Goal: Task Accomplishment & Management: Manage account settings

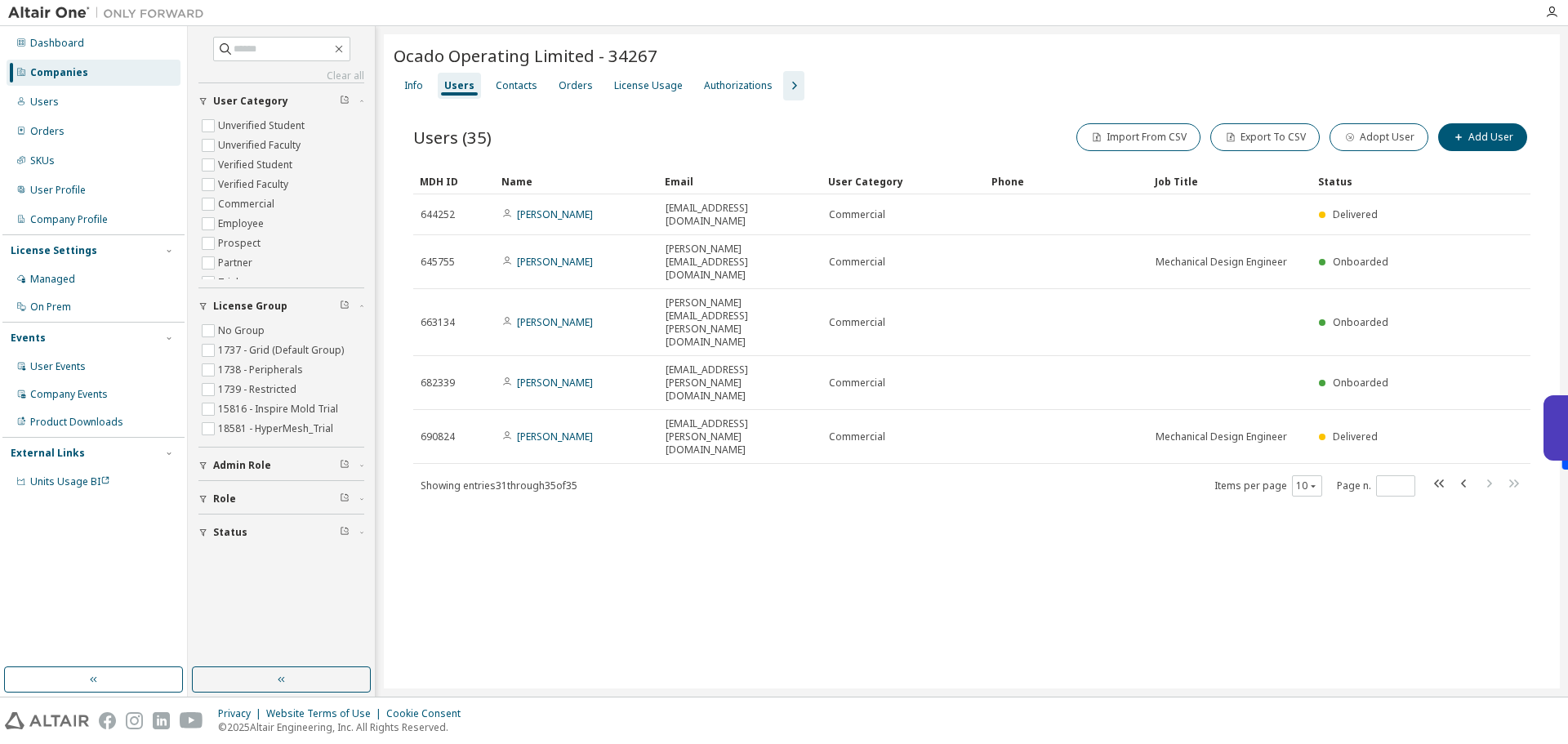
click at [142, 73] on div "Companies" at bounding box center [93, 73] width 174 height 26
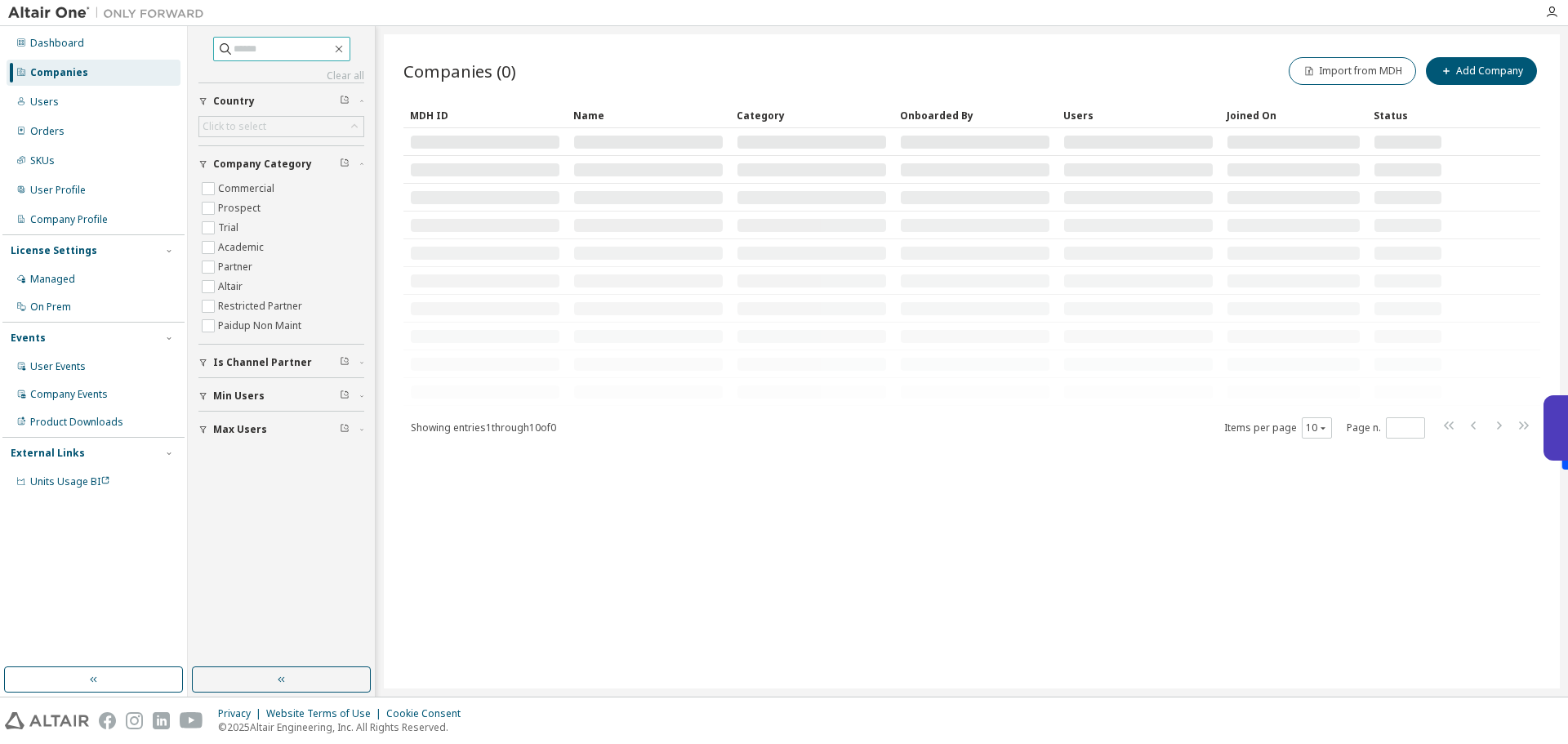
click at [248, 51] on input "text" at bounding box center [283, 49] width 98 height 16
type input "*"
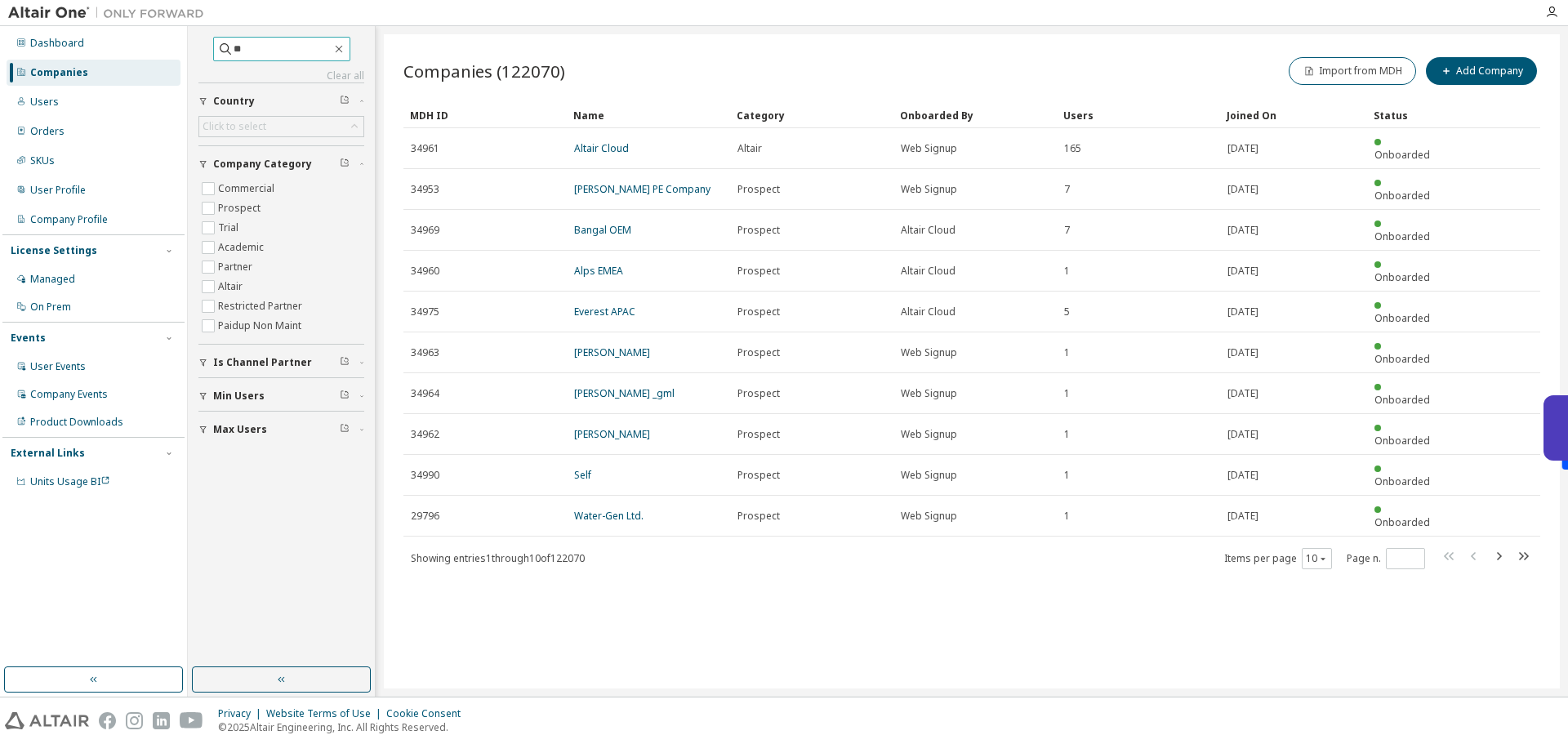
type input "*"
click at [80, 102] on div "Users" at bounding box center [93, 103] width 174 height 26
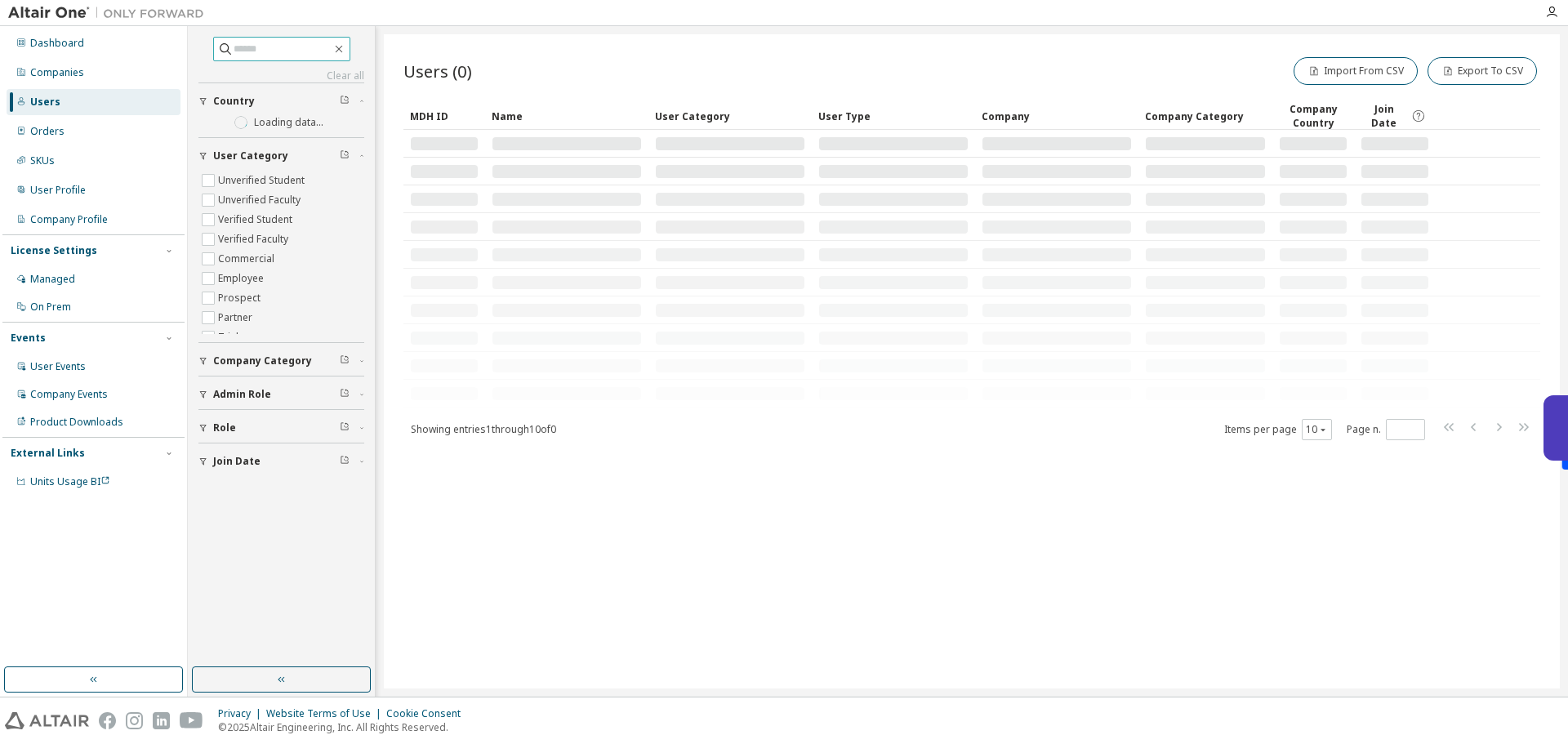
click at [246, 49] on input "text" at bounding box center [283, 49] width 98 height 16
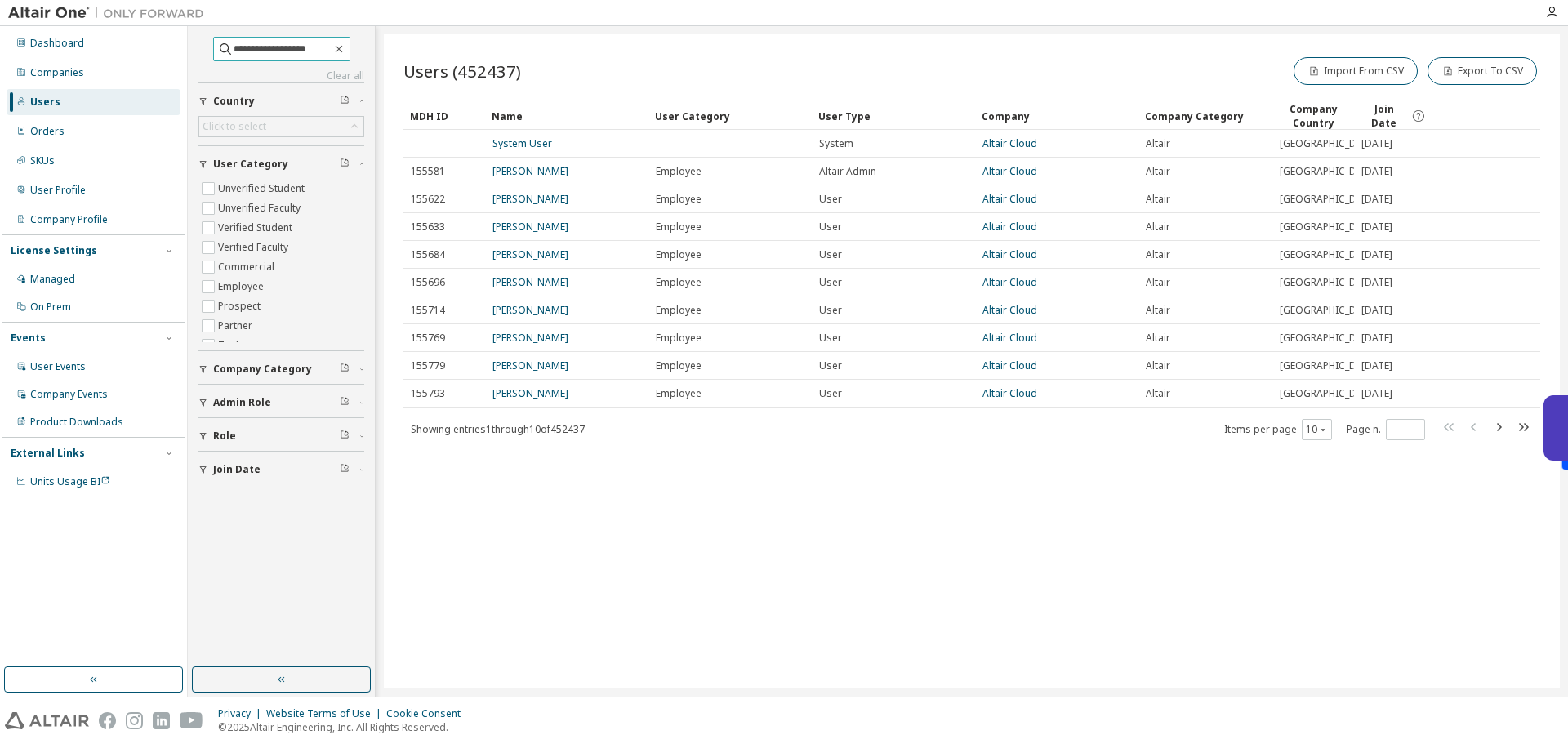
type input "**********"
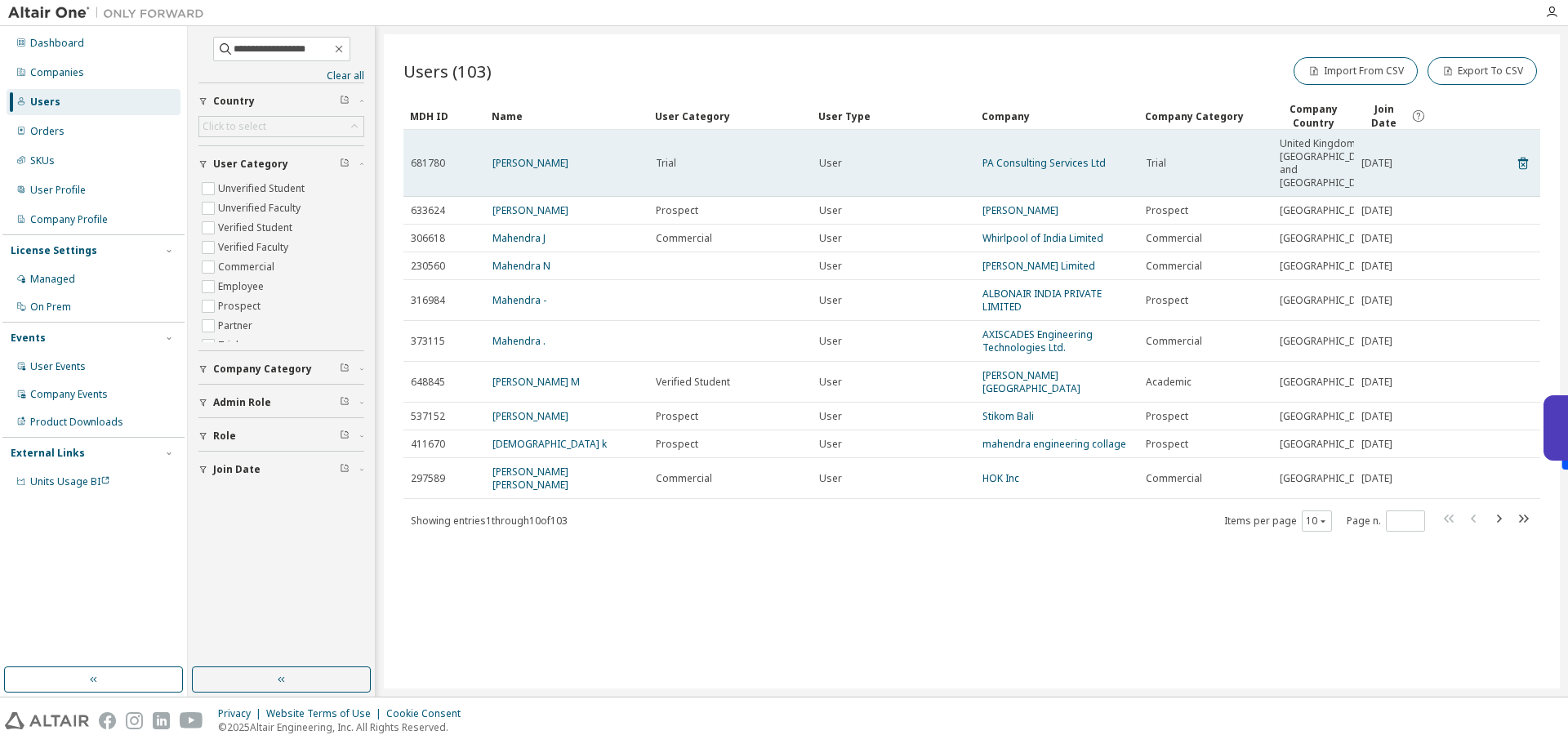
click at [545, 178] on td "Mahendra Navarange" at bounding box center [567, 163] width 163 height 67
click at [541, 164] on link "Mahendra Navarange" at bounding box center [531, 162] width 76 height 14
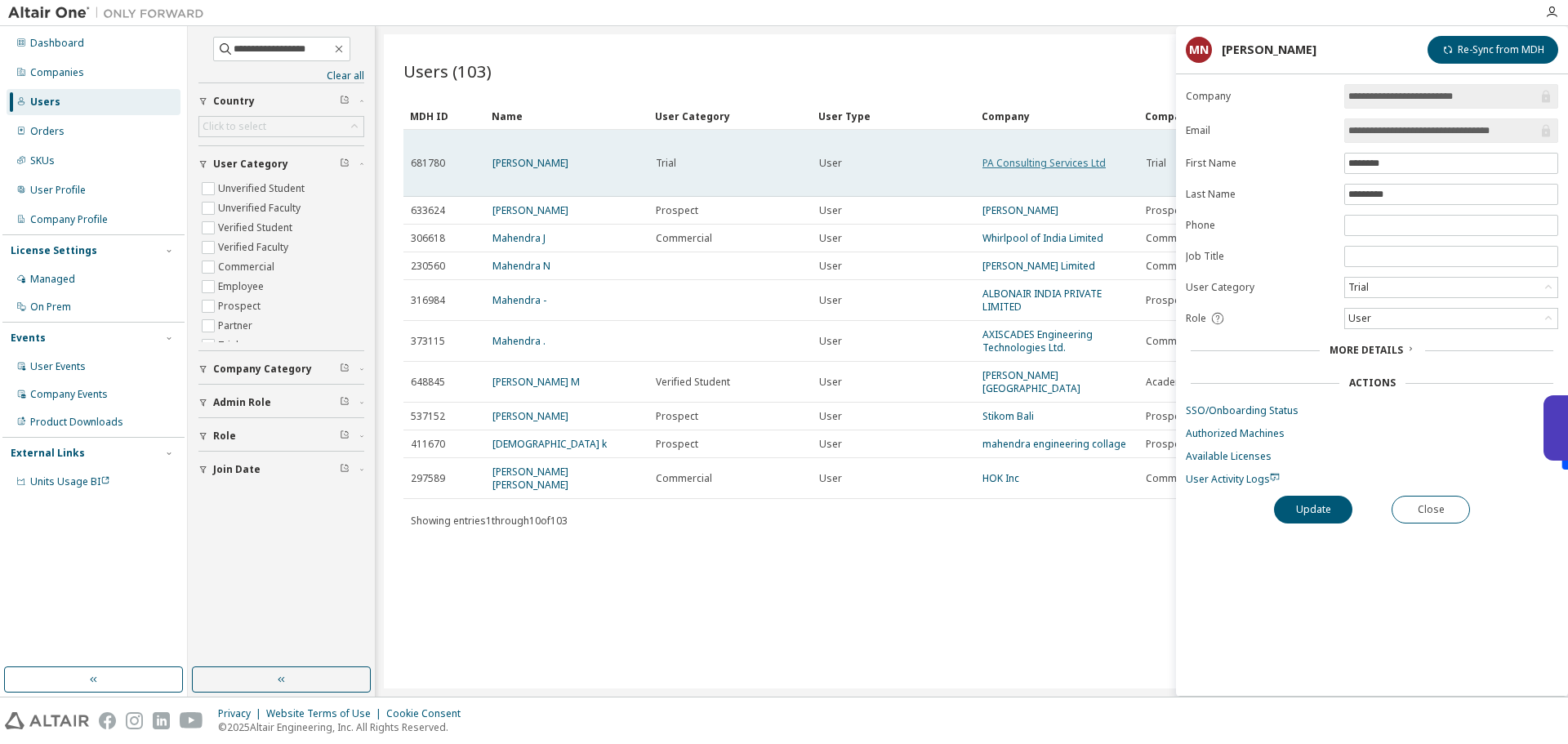
click at [1023, 164] on link "PA Consulting Services Ltd" at bounding box center [1044, 162] width 123 height 14
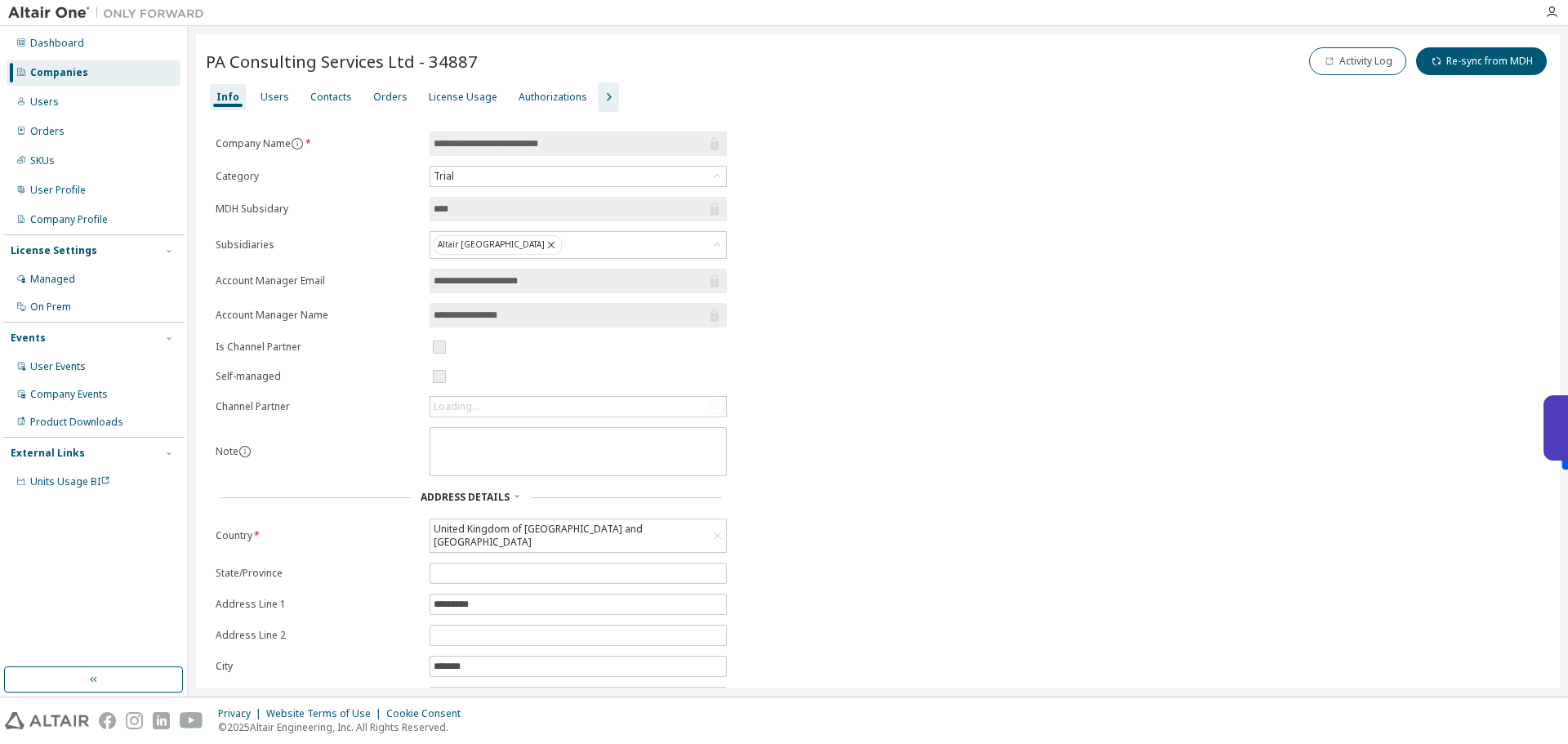
click at [250, 94] on div "Info Users Contacts Orders License Usage Authorizations" at bounding box center [877, 98] width 1344 height 30
click at [261, 95] on div "Users" at bounding box center [275, 98] width 29 height 13
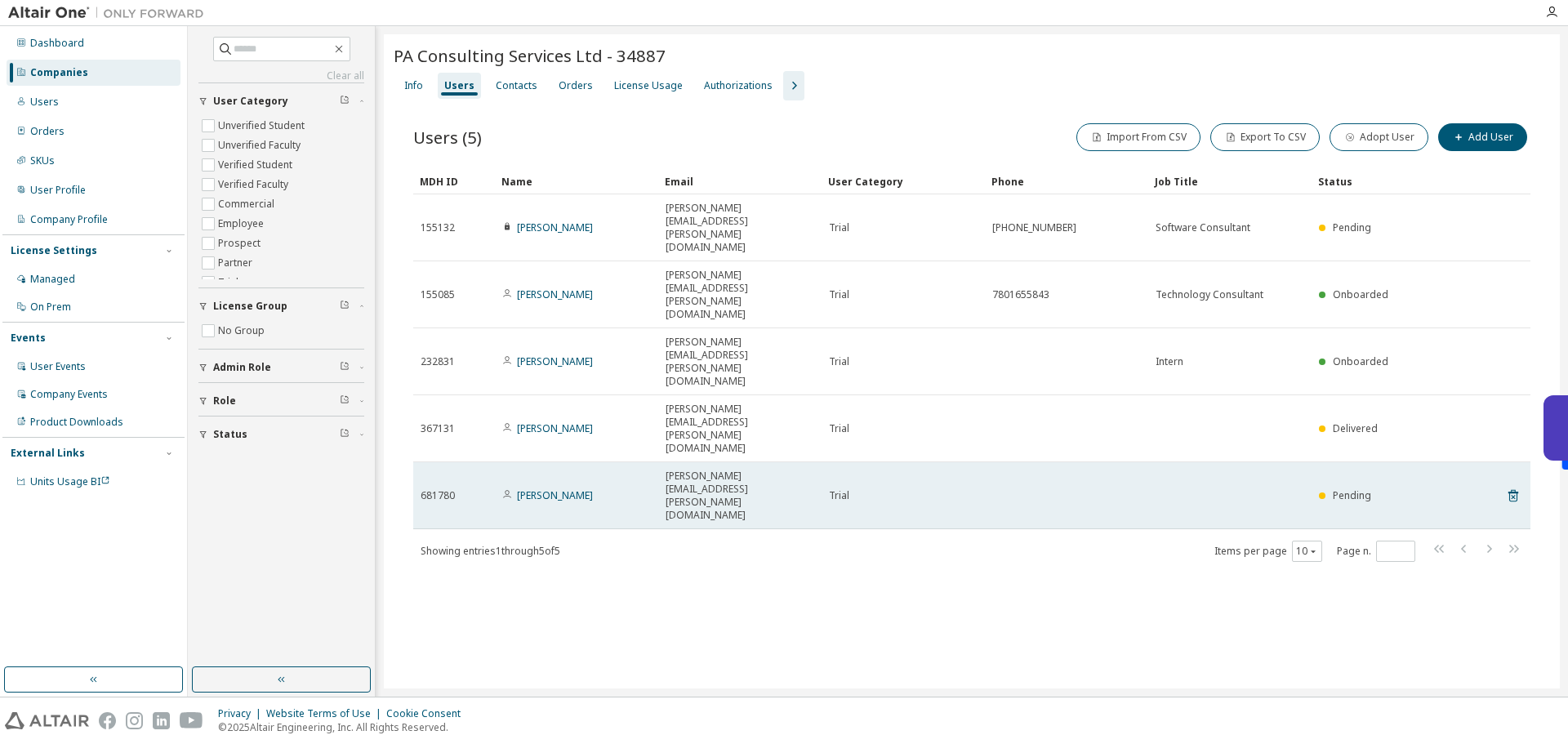
click at [728, 470] on span "mahendra.navarange@paconsulting.com" at bounding box center [740, 496] width 148 height 52
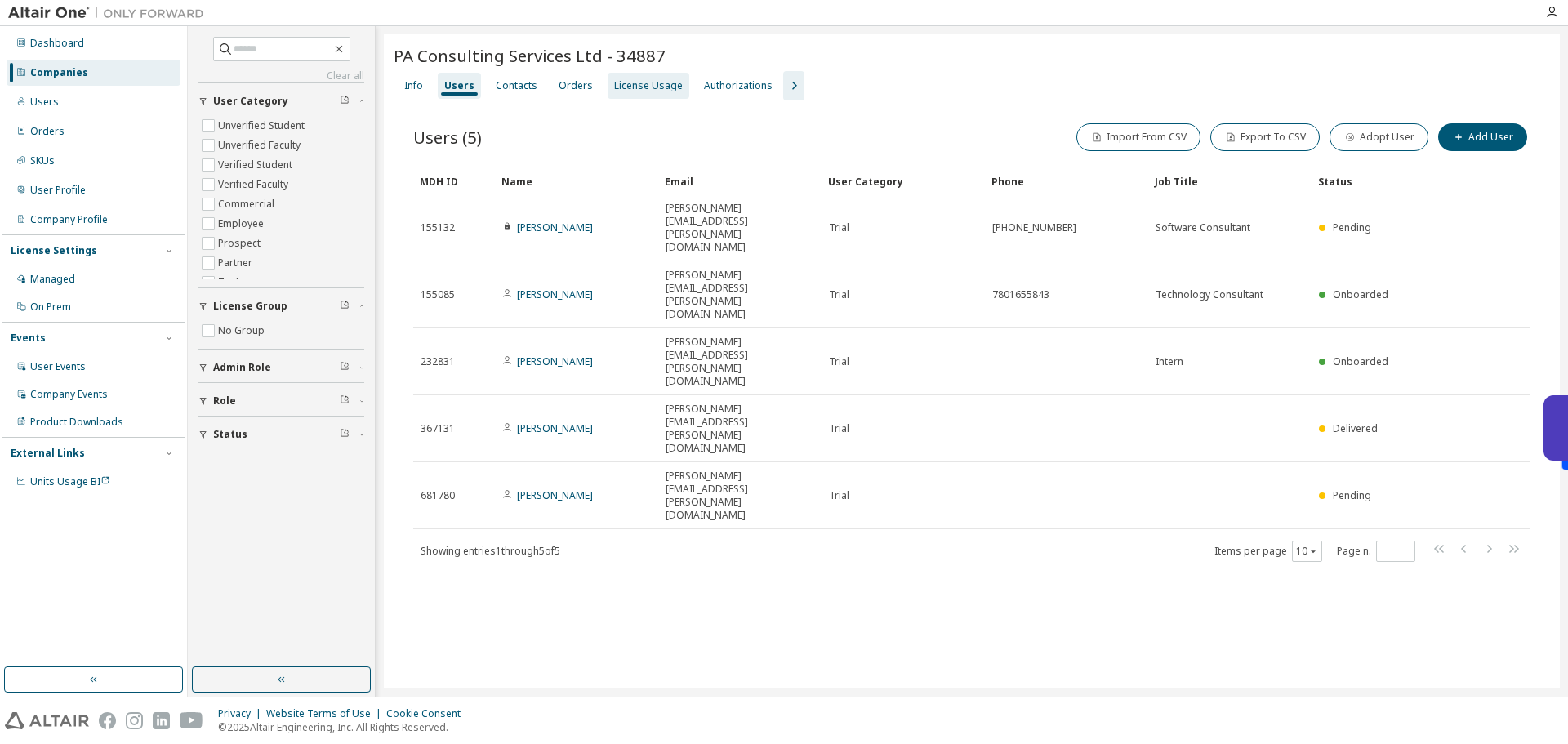
click at [625, 87] on div "License Usage" at bounding box center [649, 86] width 69 height 13
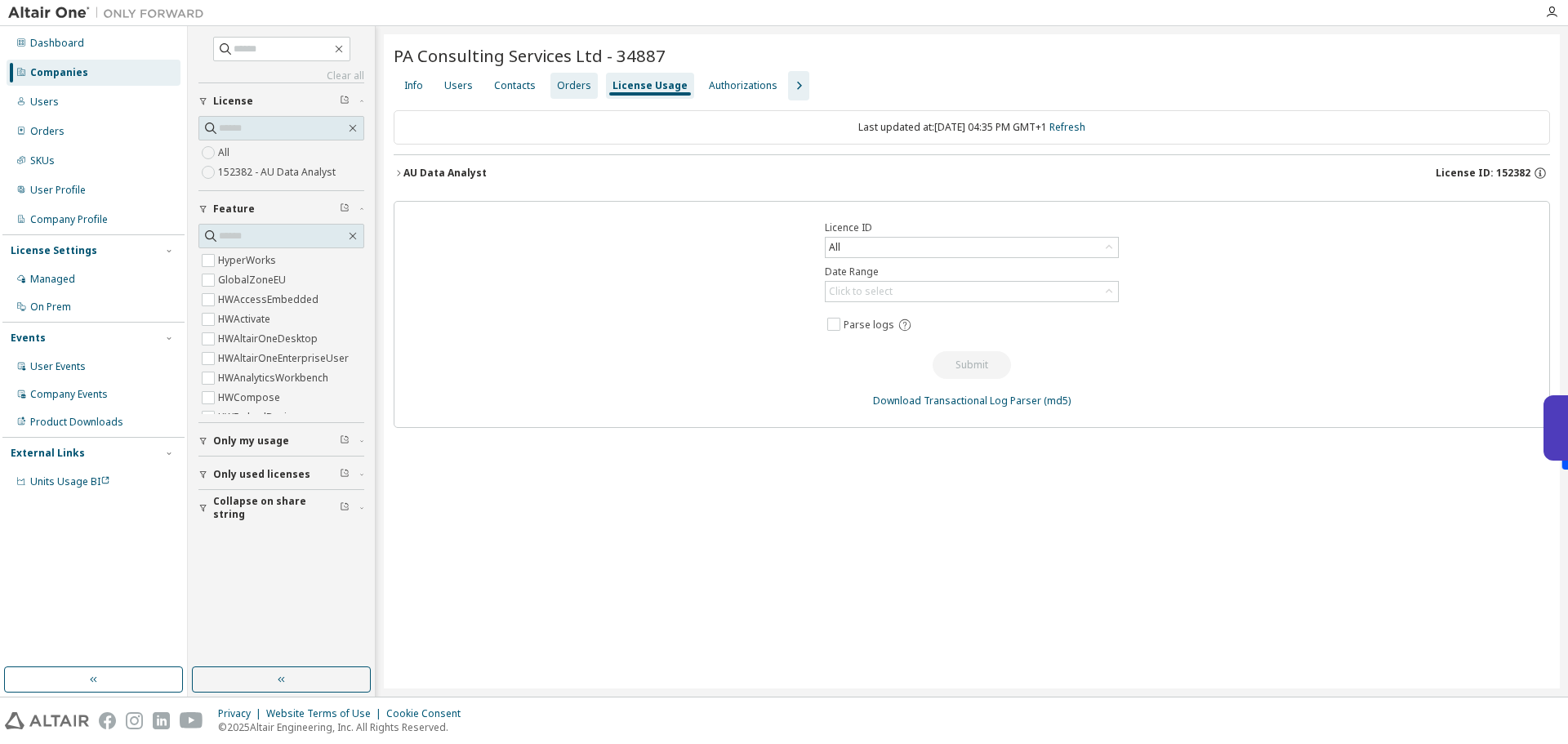
click at [572, 89] on div "Orders" at bounding box center [574, 86] width 34 height 13
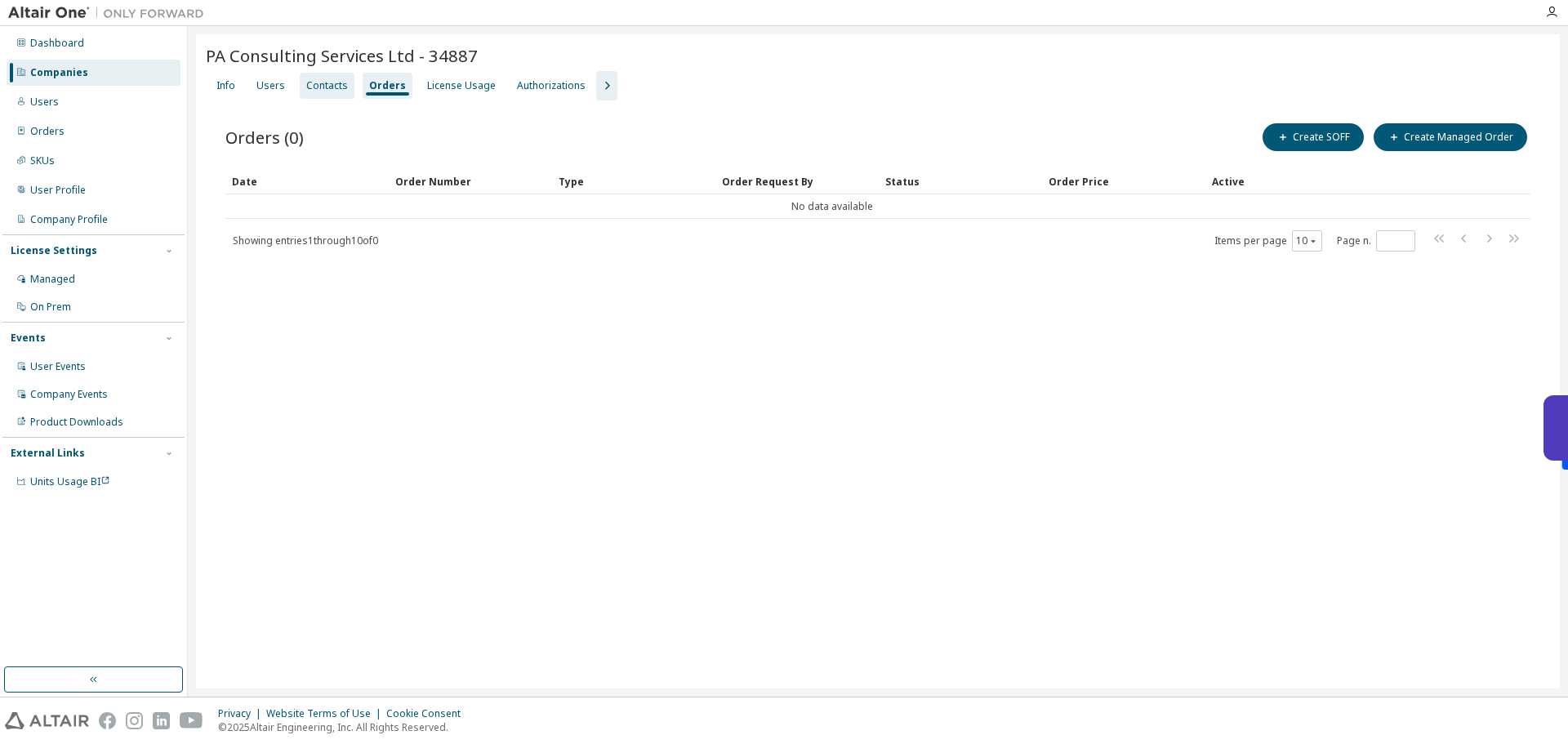
click at [344, 88] on div "Contacts" at bounding box center [327, 86] width 55 height 26
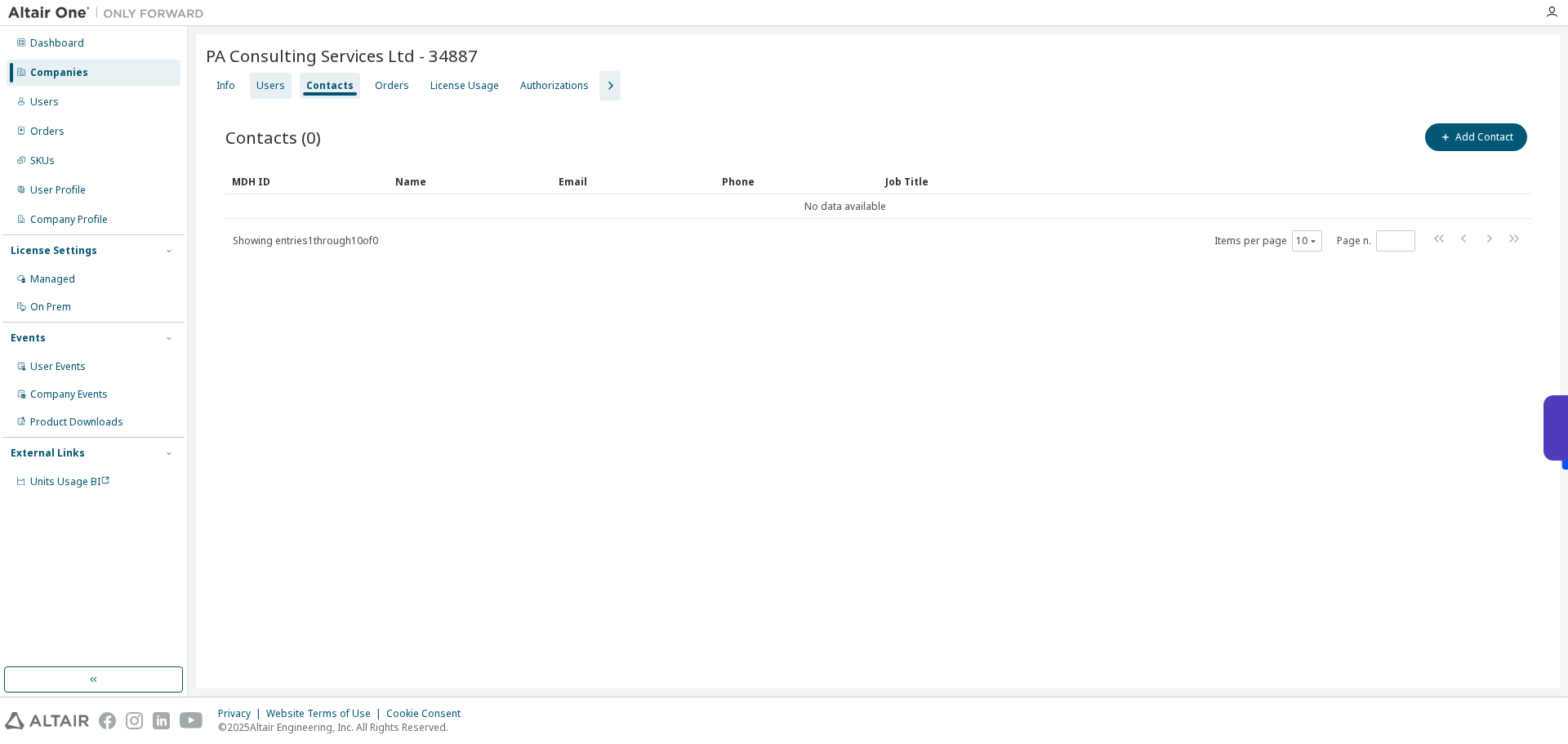
click at [284, 92] on div "Users" at bounding box center [271, 86] width 42 height 26
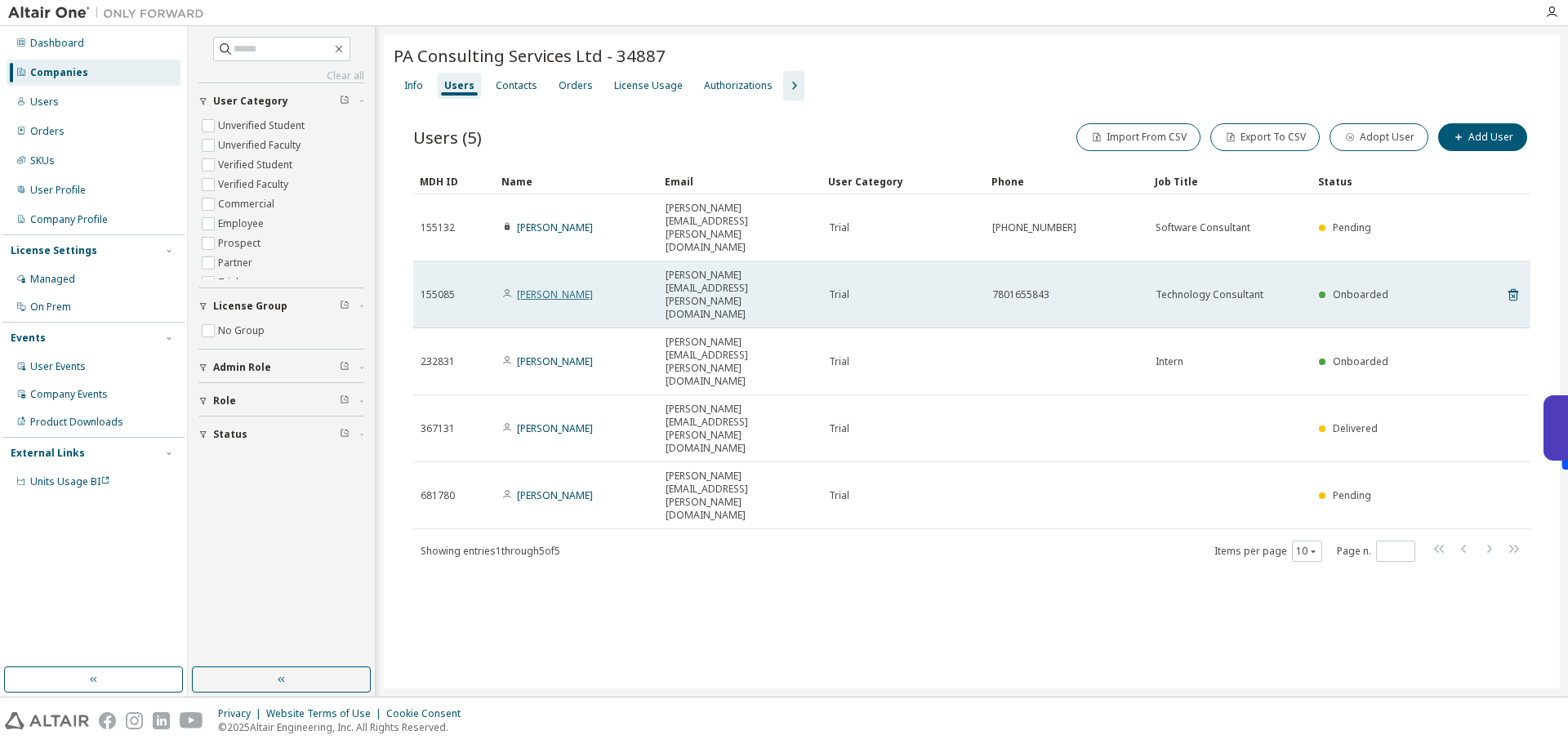
click at [545, 288] on link "James Matthews" at bounding box center [554, 294] width 76 height 14
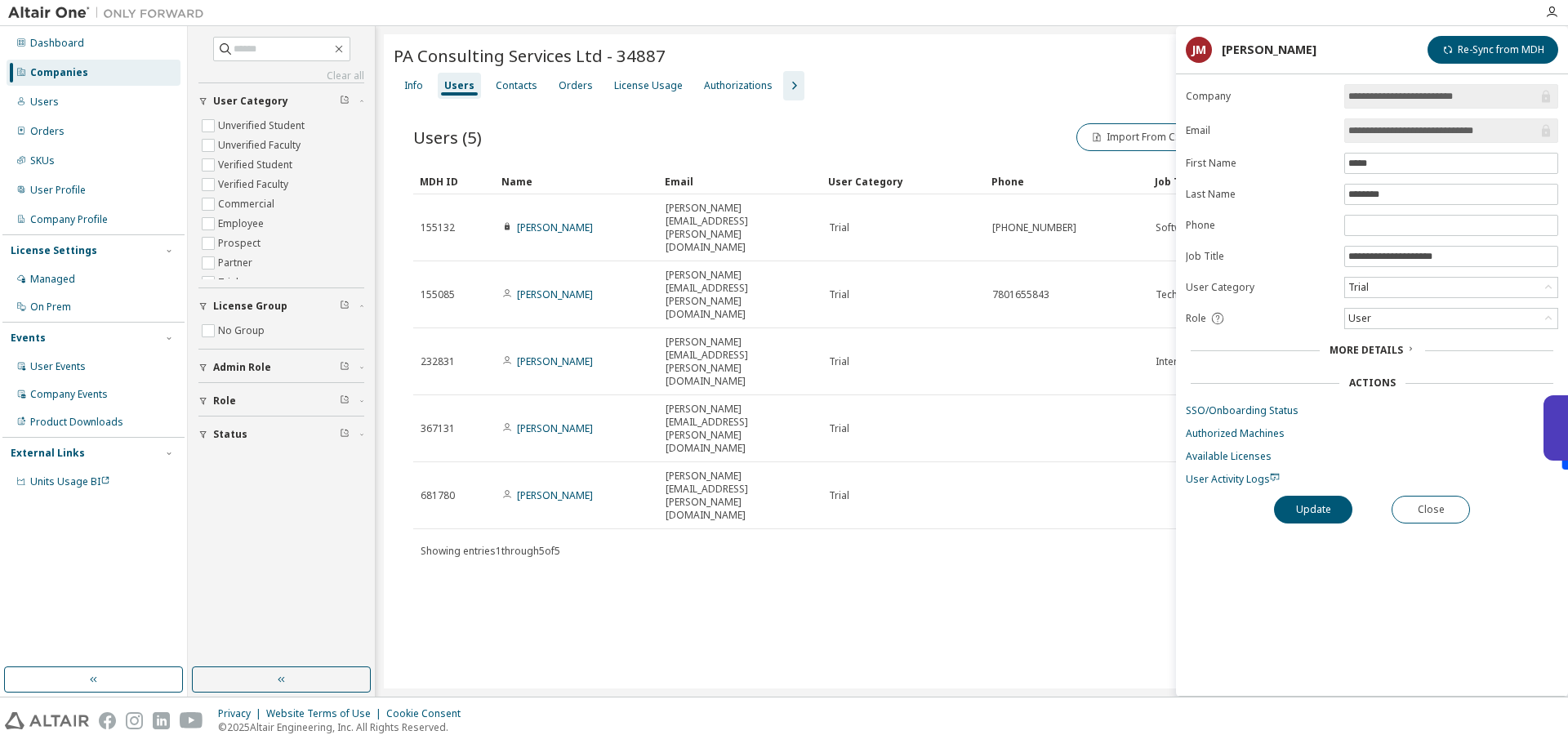
click at [1355, 351] on span "More Details" at bounding box center [1367, 349] width 74 height 14
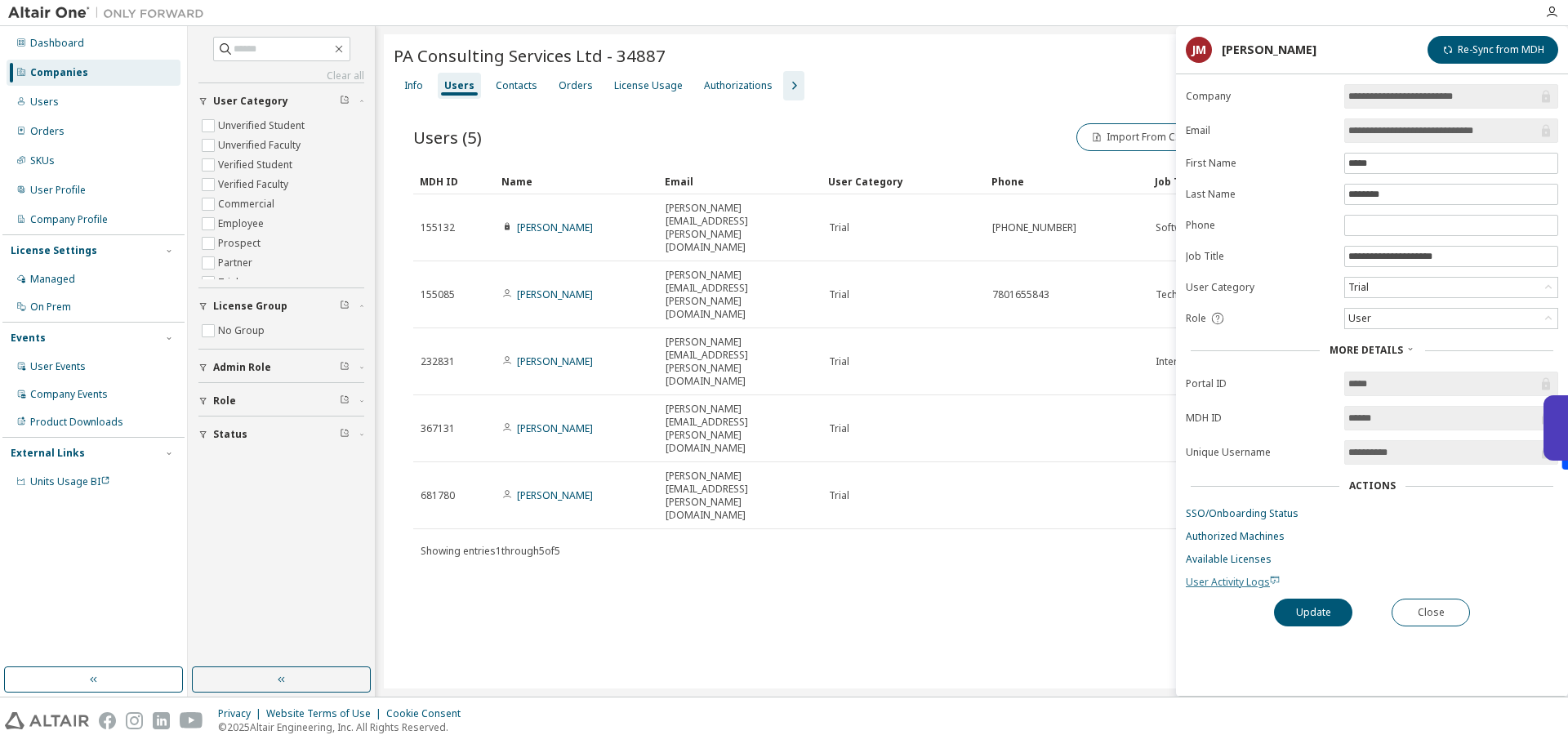
click at [1242, 575] on span "User Activity Logs" at bounding box center [1233, 582] width 94 height 14
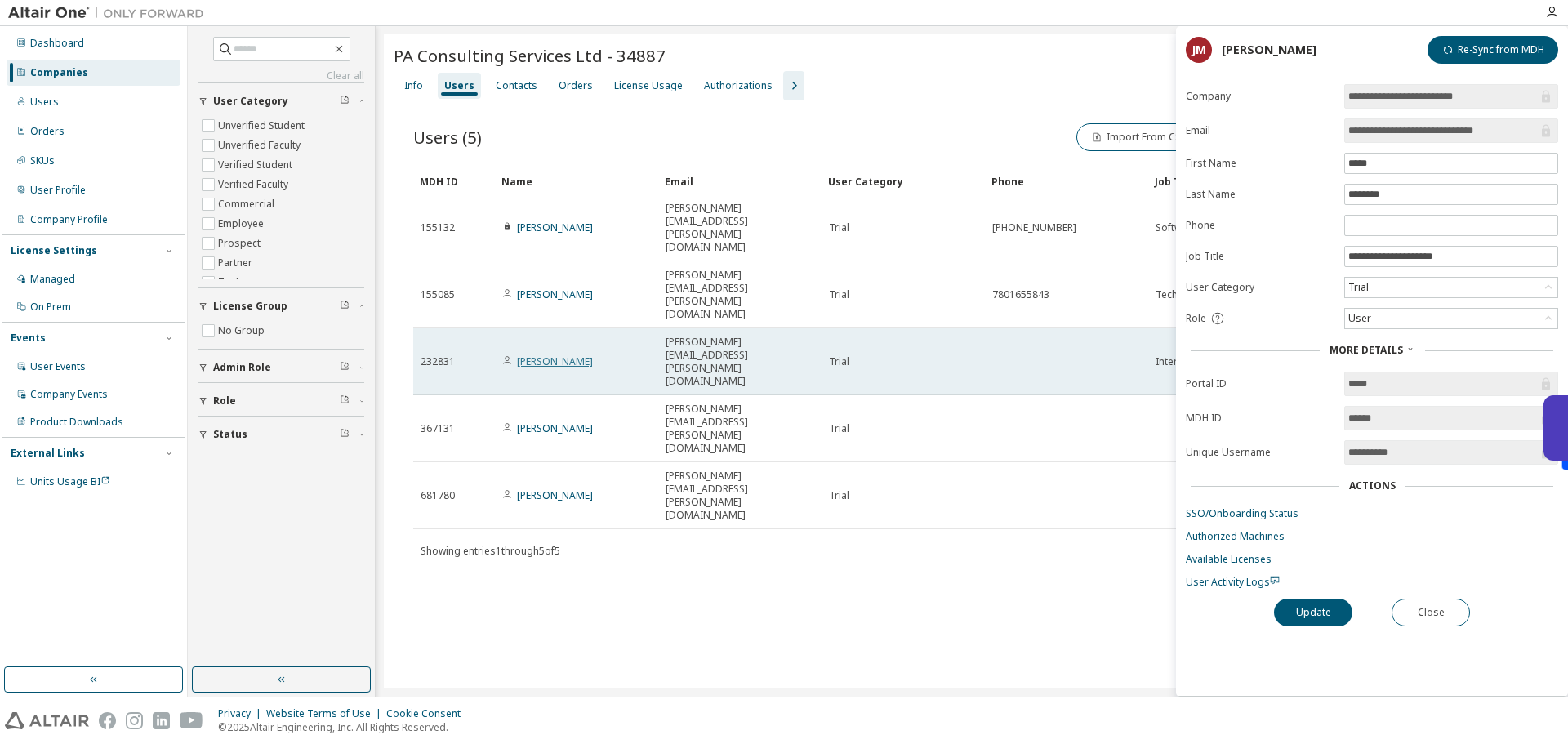
click at [555, 354] on link "Annabelle Avery" at bounding box center [554, 361] width 76 height 14
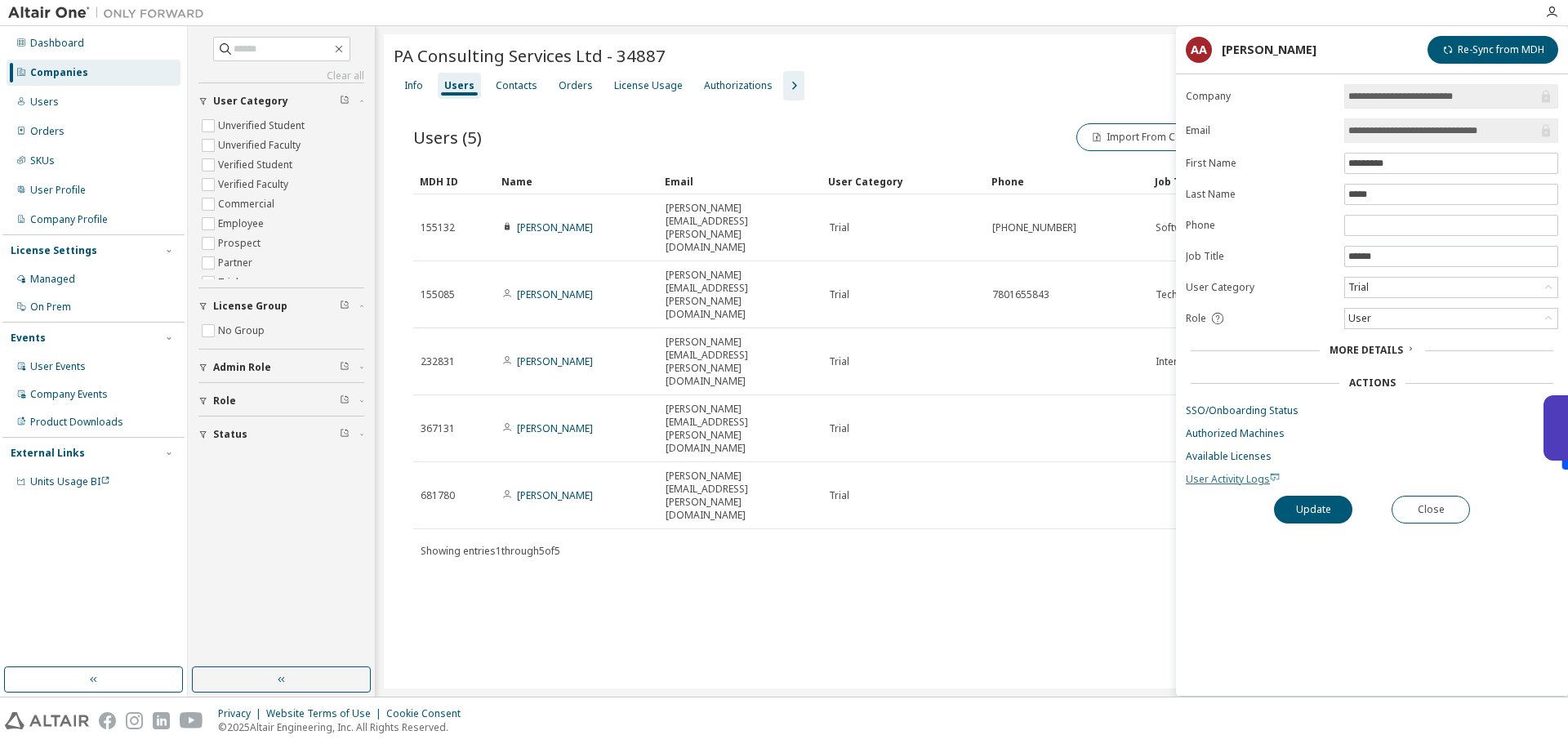
click at [1220, 476] on span "User Activity Logs" at bounding box center [1233, 479] width 94 height 14
click at [1432, 503] on button "Close" at bounding box center [1431, 510] width 79 height 28
